Goal: Browse casually

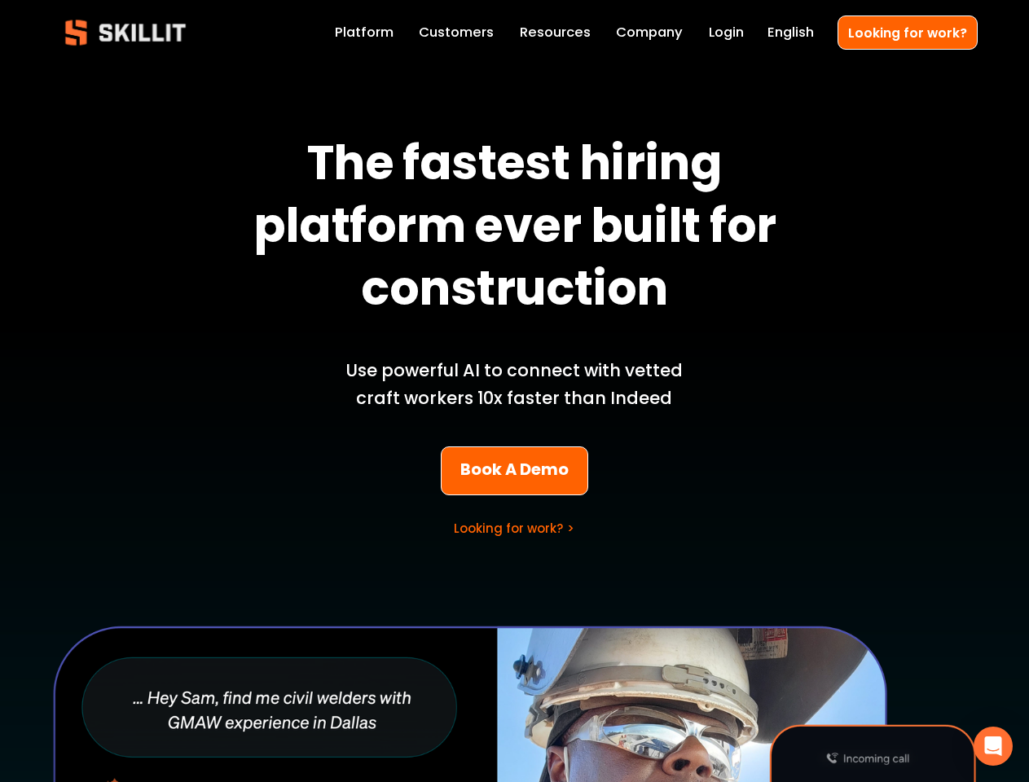
click at [514, 391] on p "Use powerful AI to connect with vetted craft workers 10x faster than Indeed" at bounding box center [514, 384] width 380 height 55
click at [993, 746] on icon "Open Intercom Messenger" at bounding box center [993, 746] width 17 height 20
